Goal: Transaction & Acquisition: Download file/media

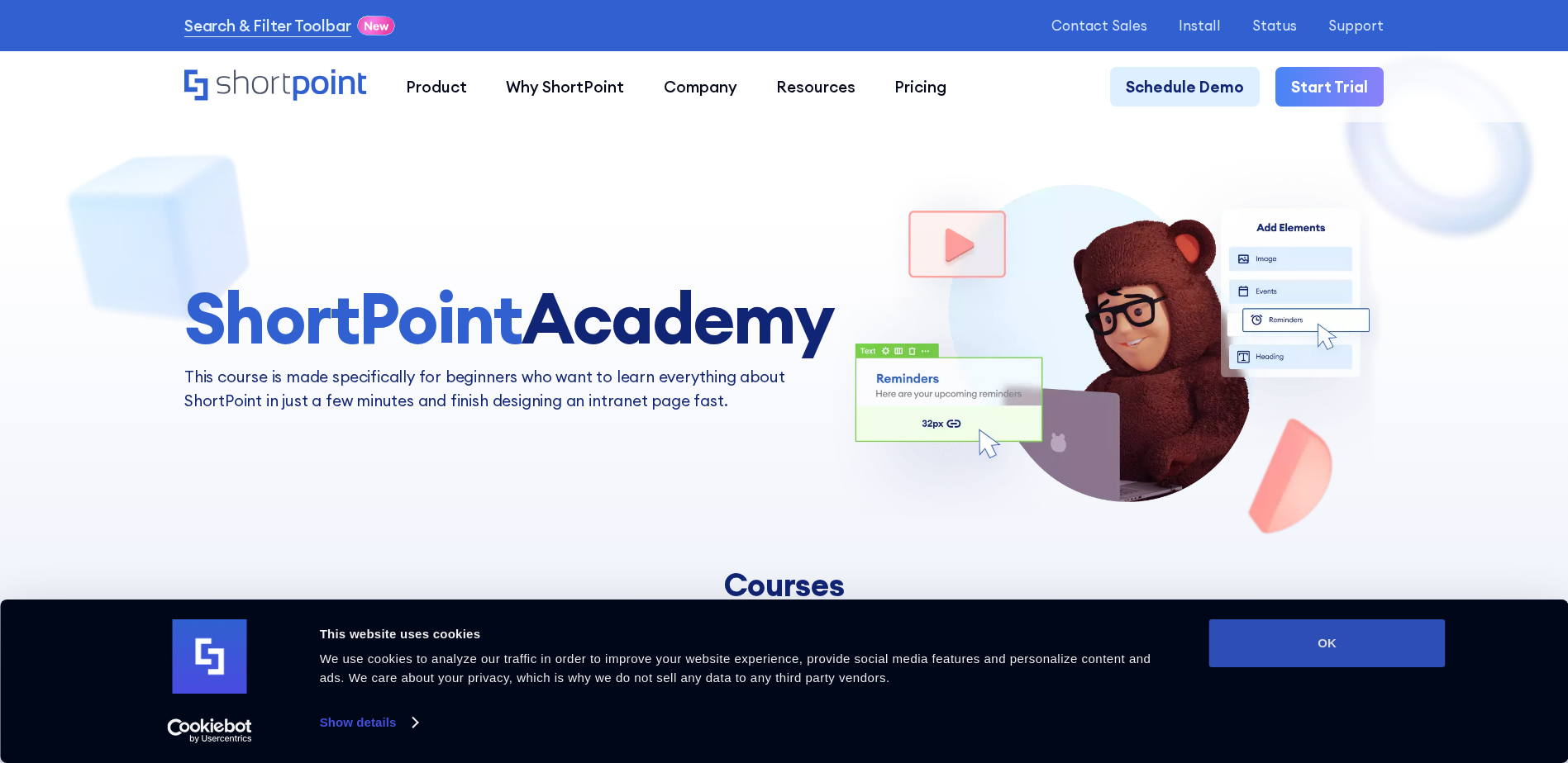
click at [1407, 643] on button "OK" at bounding box center [1326, 643] width 237 height 48
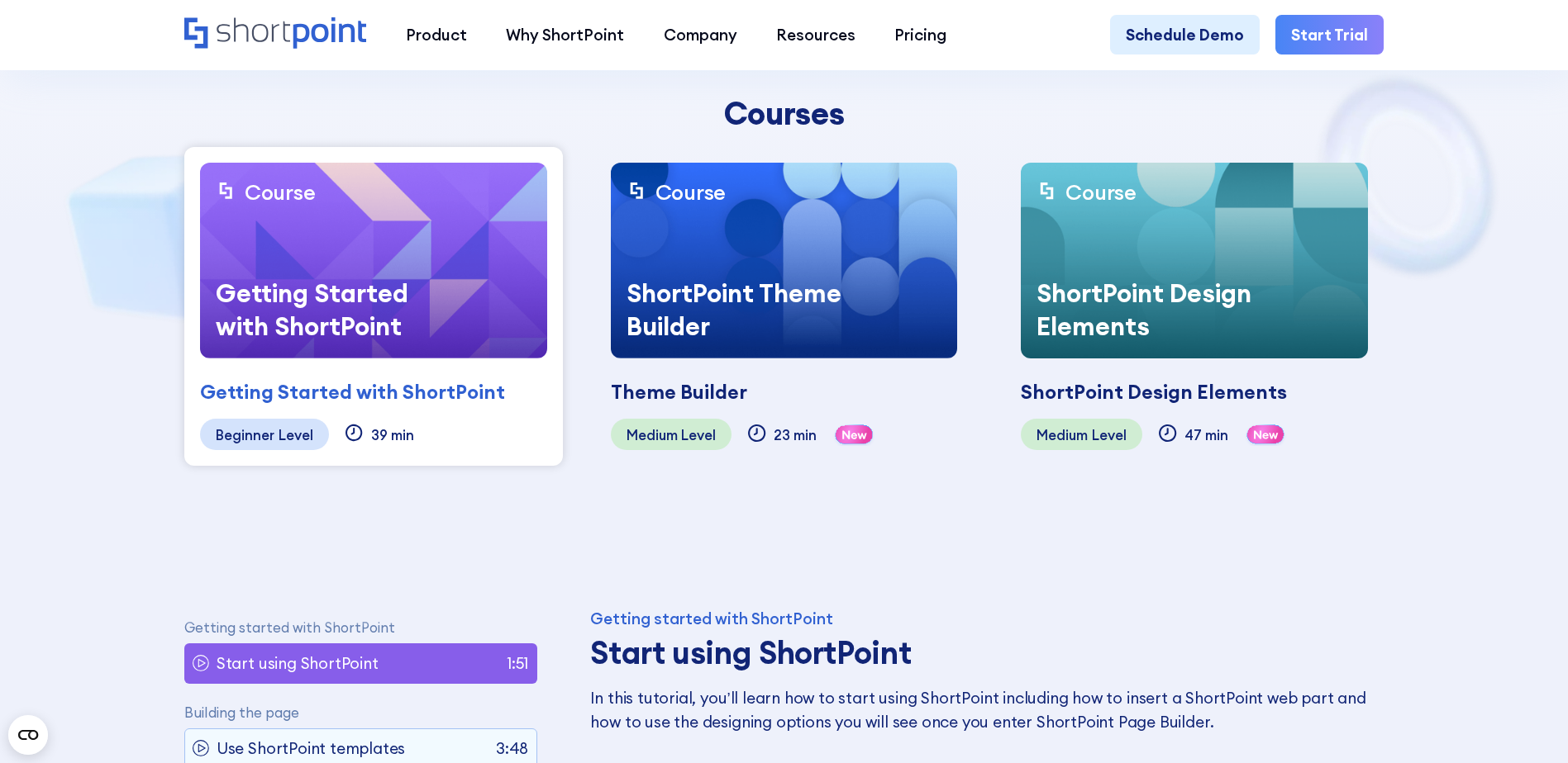
scroll to position [744, 0]
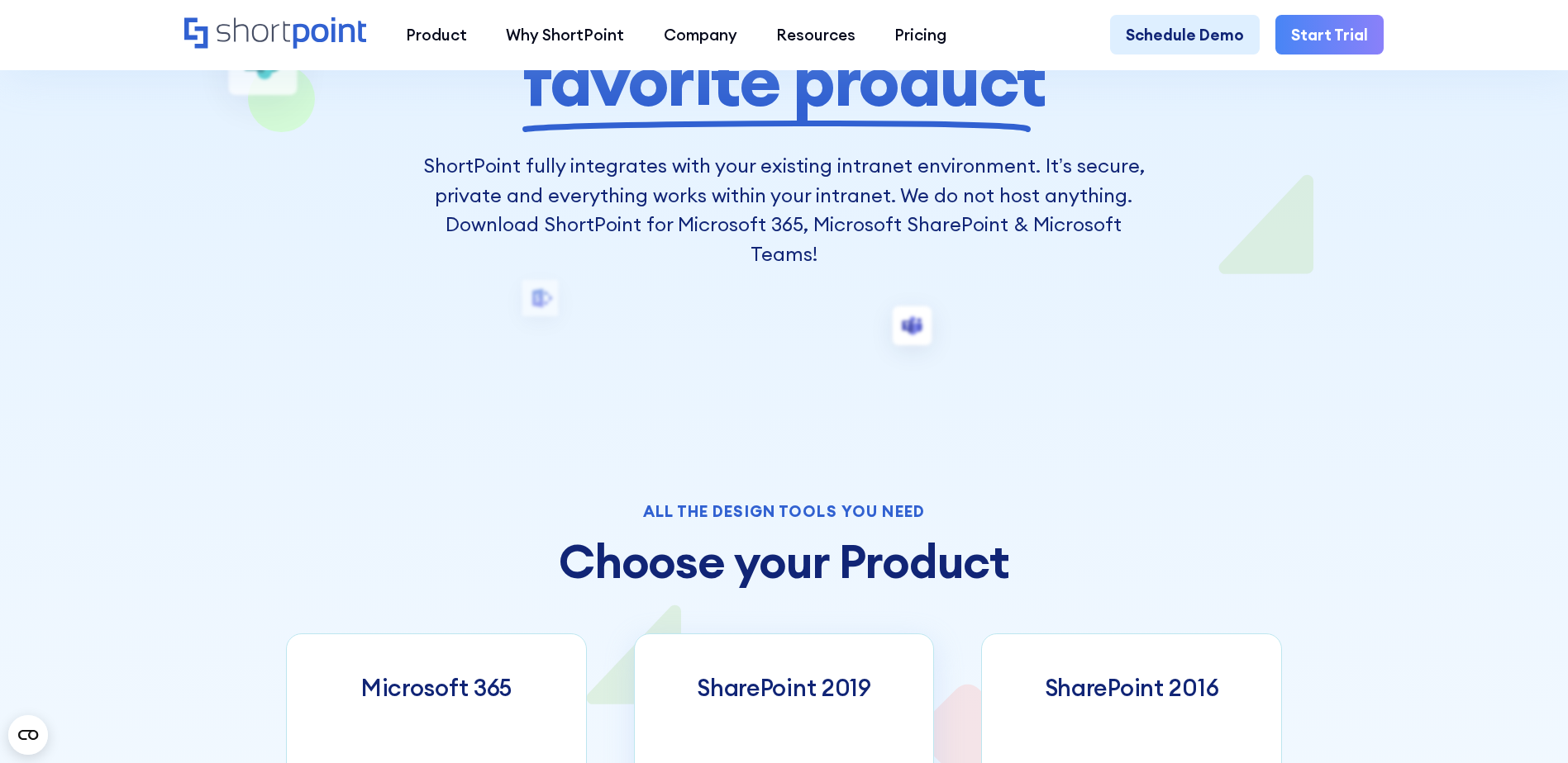
scroll to position [744, 0]
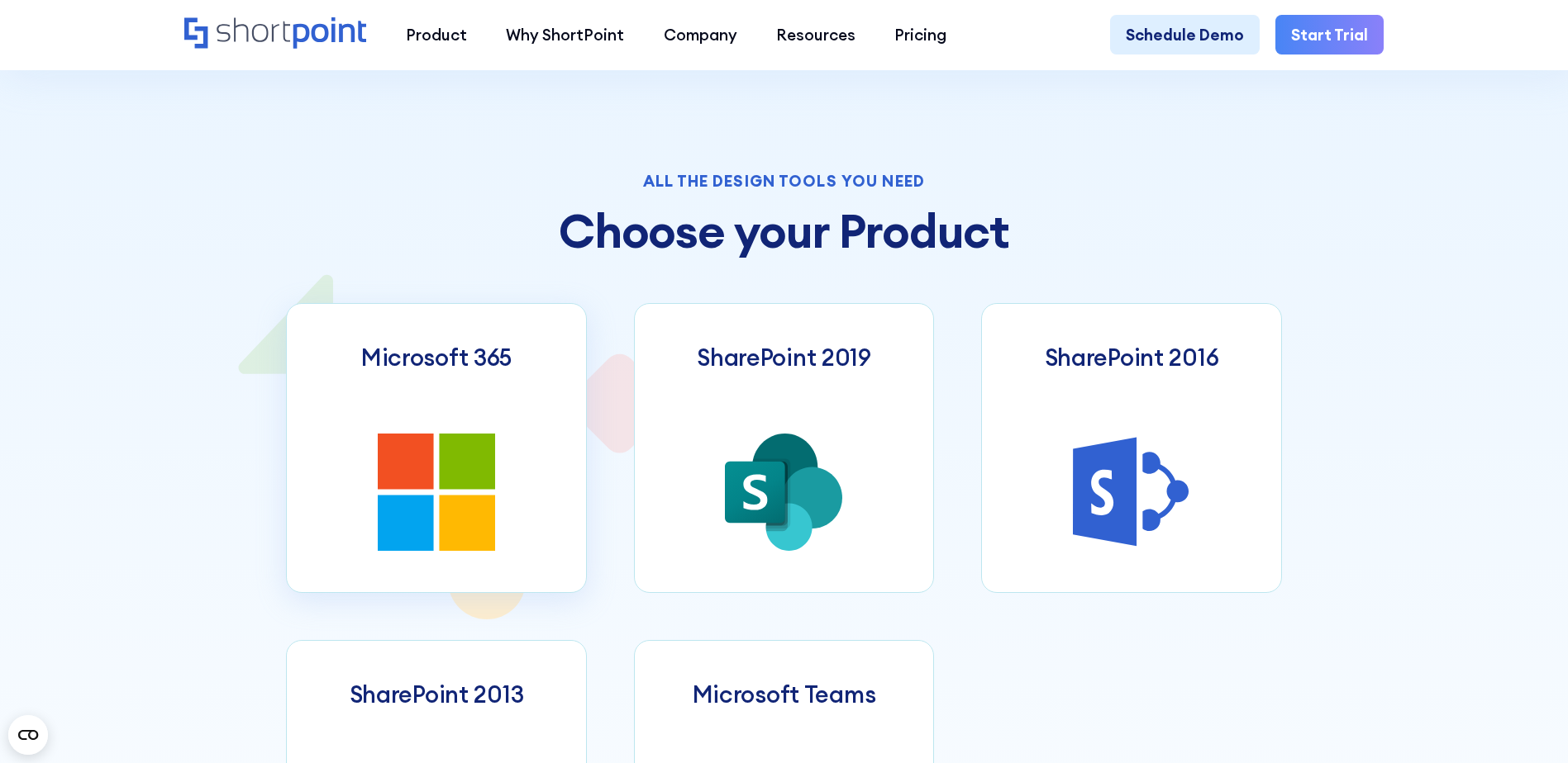
click at [399, 443] on icon at bounding box center [406, 461] width 56 height 56
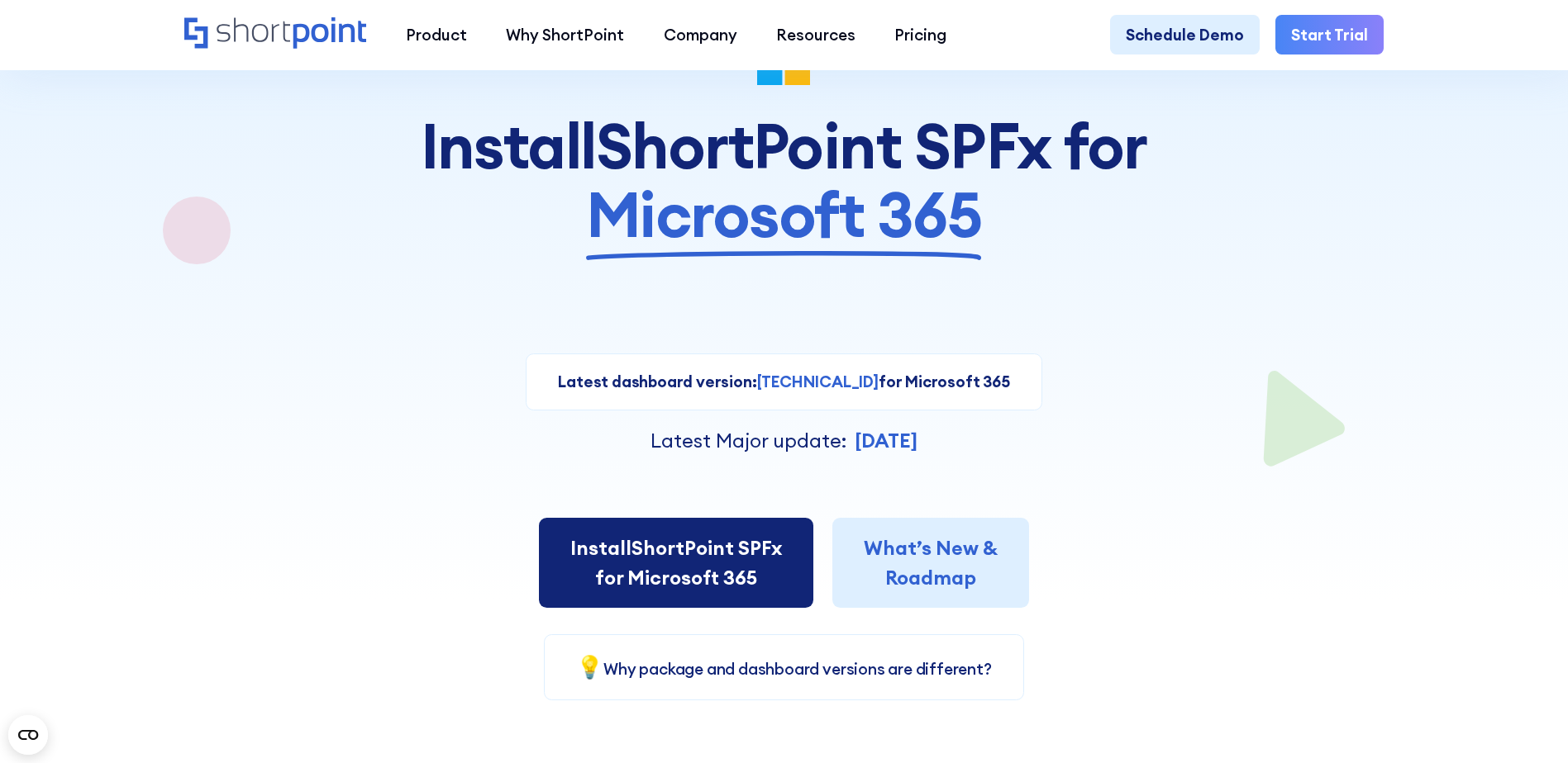
scroll to position [165, 0]
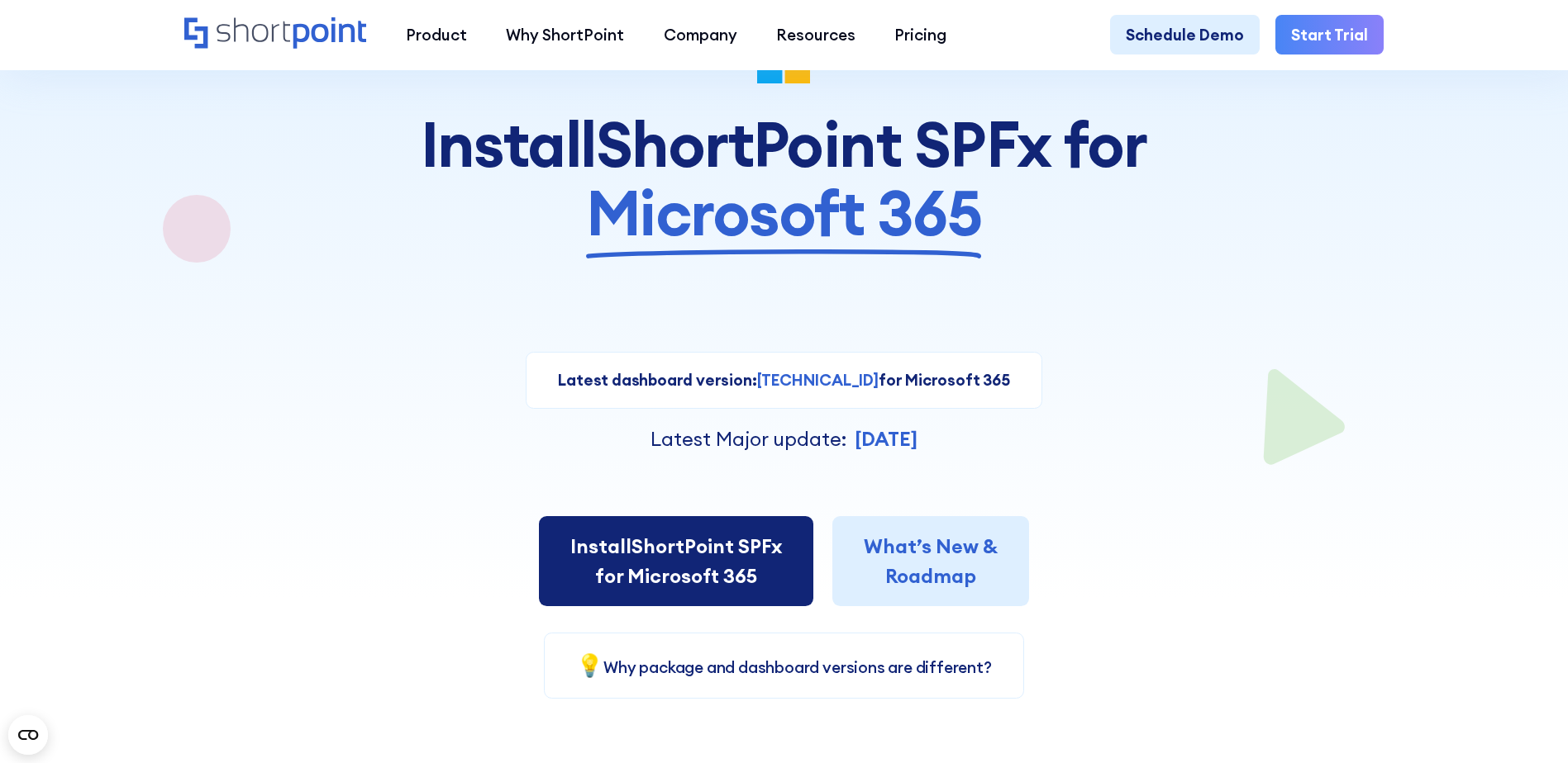
click at [694, 554] on link "Install ShortPoint SPFx for Microsoft 365" at bounding box center [676, 561] width 274 height 90
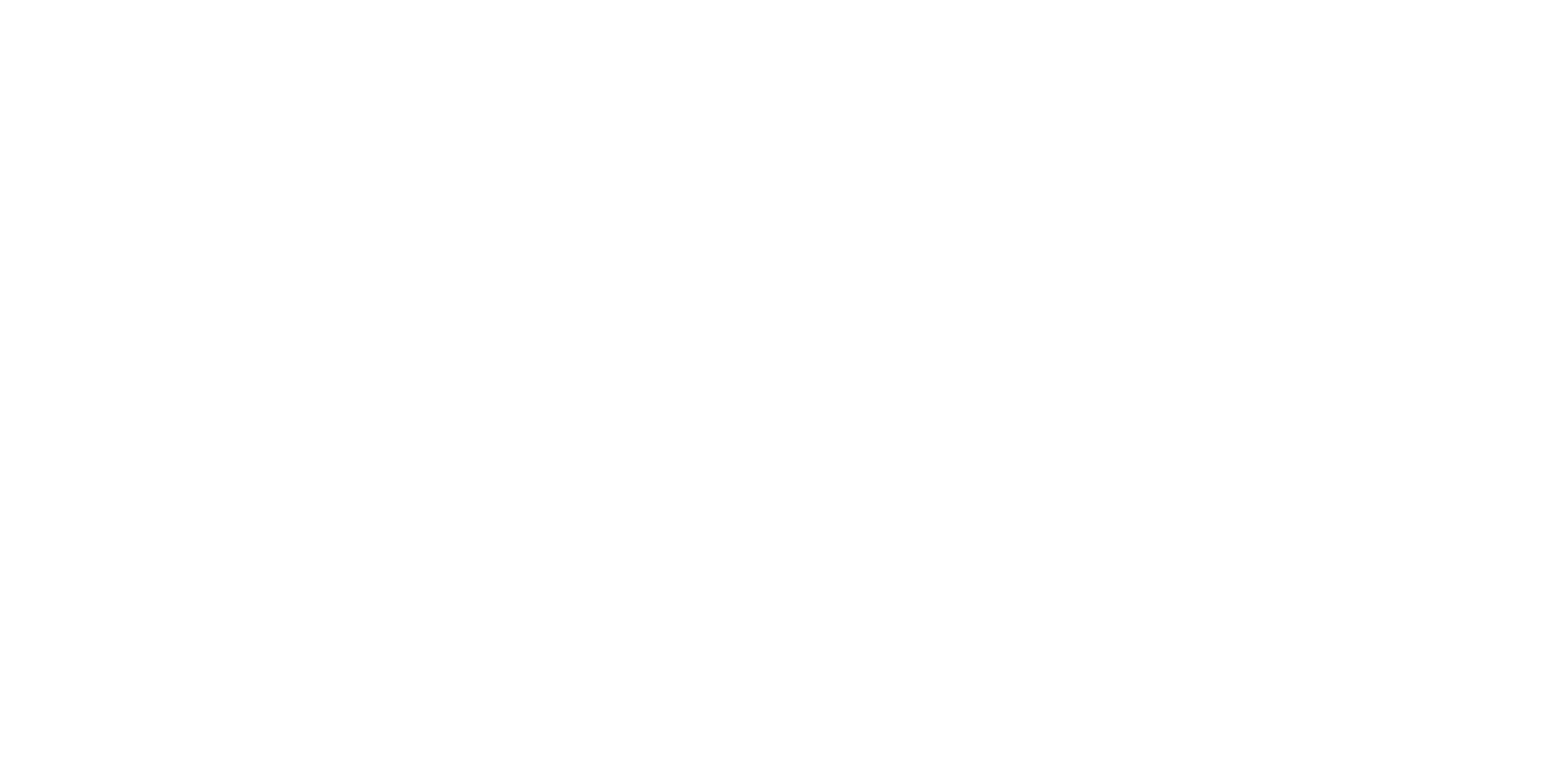
select select "Microsoft 365"
